Goal: Task Accomplishment & Management: Use online tool/utility

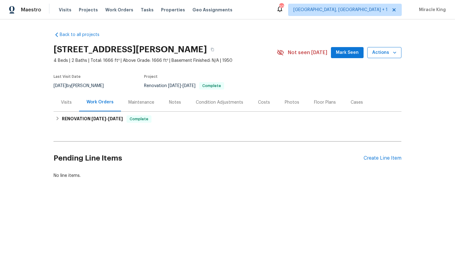
click at [384, 51] on span "Actions" at bounding box center [384, 53] width 24 height 8
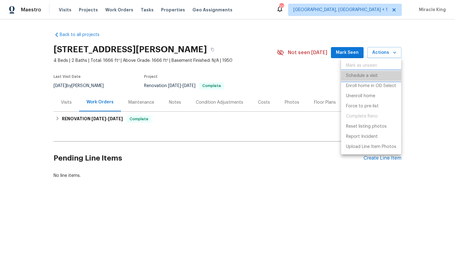
click at [364, 79] on p "Schedule a visit" at bounding box center [362, 76] width 32 height 6
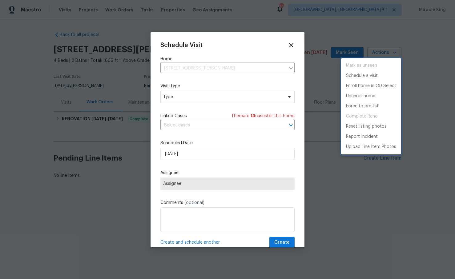
click at [218, 99] on div at bounding box center [227, 139] width 455 height 279
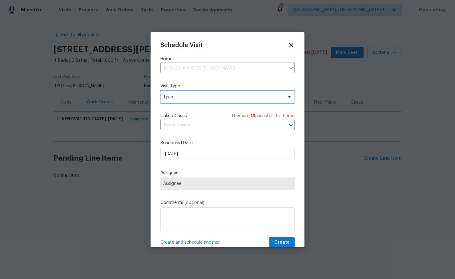
click at [198, 94] on span "Type" at bounding box center [227, 97] width 134 height 12
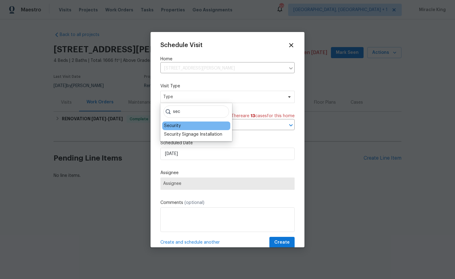
type input "sec"
click at [175, 127] on div "Security" at bounding box center [172, 126] width 17 height 6
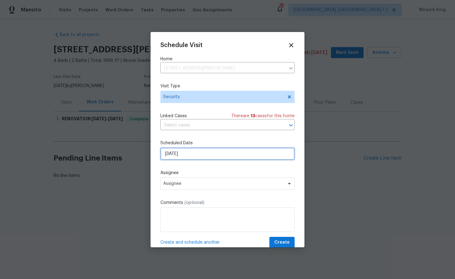
click at [177, 151] on input "[DATE]" at bounding box center [227, 154] width 134 height 12
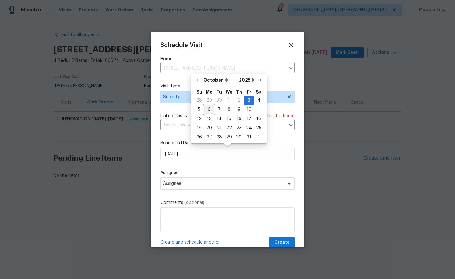
click at [207, 109] on div "6" at bounding box center [209, 109] width 10 height 9
type input "[DATE]"
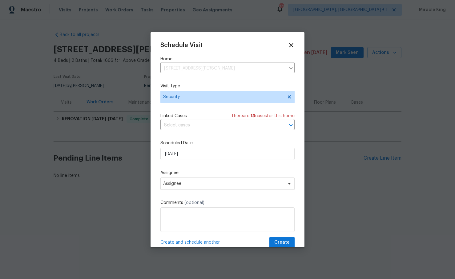
click at [183, 177] on div "Assignee Assignee" at bounding box center [227, 180] width 134 height 20
click at [183, 181] on span "Assignee" at bounding box center [227, 184] width 134 height 12
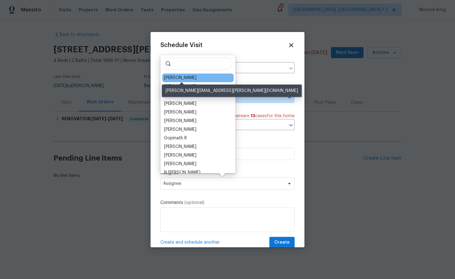
click at [180, 79] on div "[PERSON_NAME]" at bounding box center [180, 78] width 32 height 6
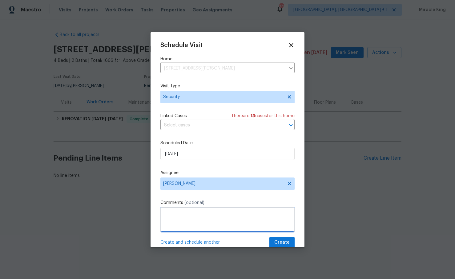
click at [174, 224] on textarea at bounding box center [227, 219] width 134 height 25
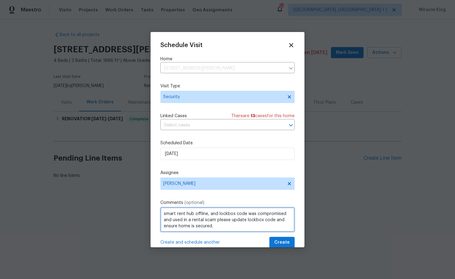
type textarea "smart rent hub offline, and lockbox code was compromised and used in a rental s…"
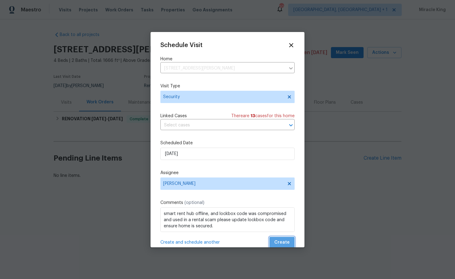
click at [286, 243] on span "Create" at bounding box center [281, 243] width 15 height 8
